Goal: Communication & Community: Answer question/provide support

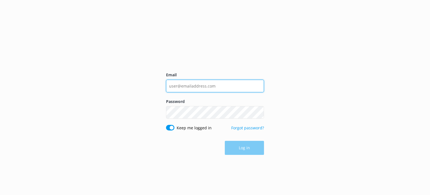
type input "[EMAIL_ADDRESS][DOMAIN_NAME]"
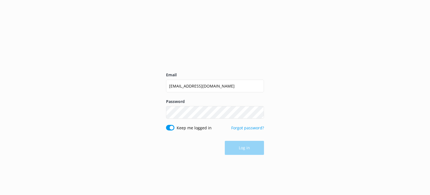
drag, startPoint x: 0, startPoint y: 0, endPoint x: 251, endPoint y: 144, distance: 289.4
click at [251, 144] on div "Log in" at bounding box center [215, 148] width 98 height 14
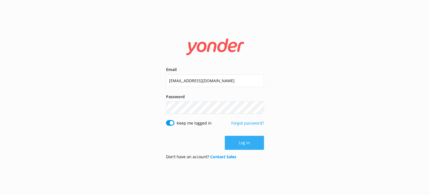
click at [251, 144] on button "Log in" at bounding box center [244, 143] width 39 height 14
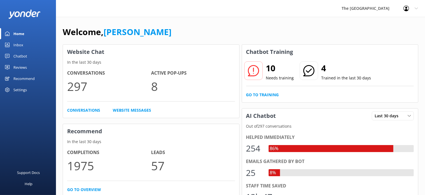
click at [24, 42] on link "Inbox" at bounding box center [28, 44] width 56 height 11
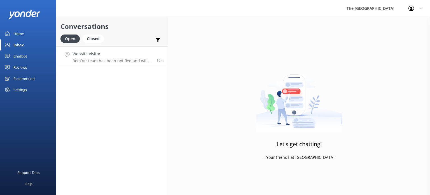
click at [108, 56] on h4 "Website Visitor" at bounding box center [113, 54] width 80 height 6
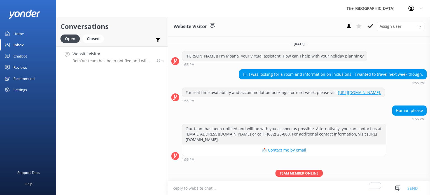
scroll to position [24, 0]
